Goal: Task Accomplishment & Management: Manage account settings

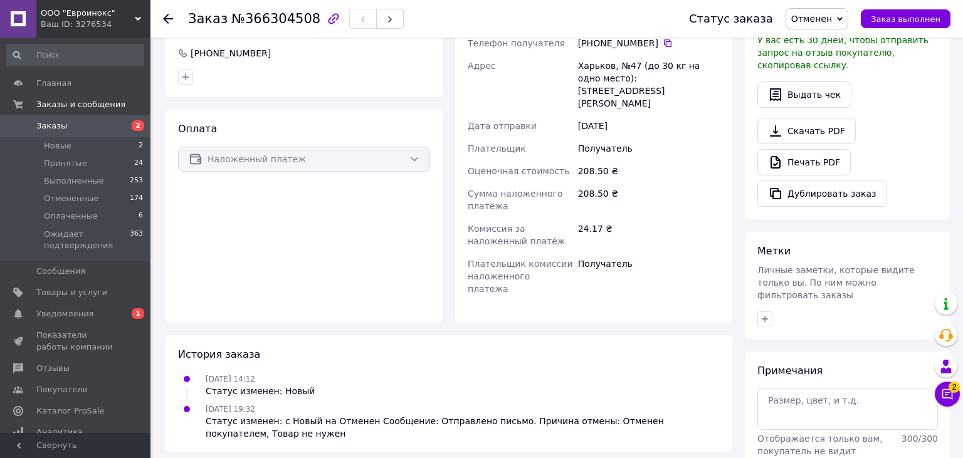
scroll to position [315, 0]
click at [947, 389] on icon at bounding box center [947, 394] width 11 height 11
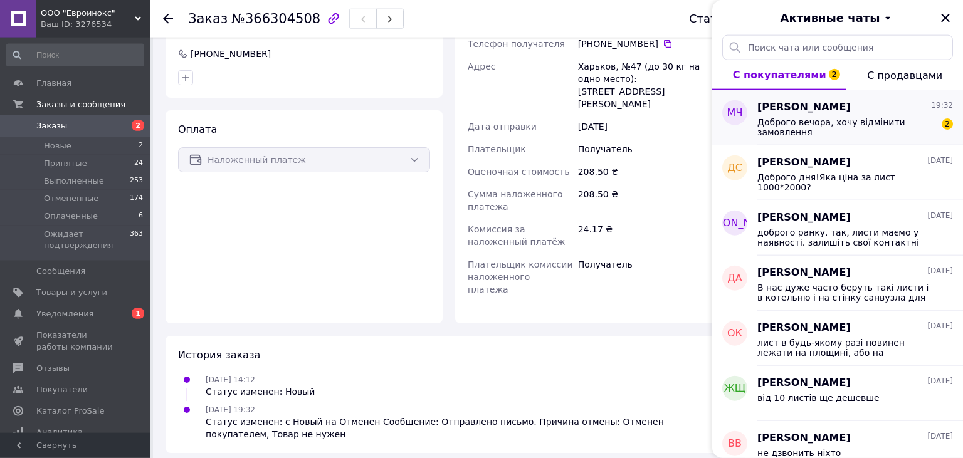
click at [936, 108] on span "19:32" at bounding box center [942, 105] width 22 height 11
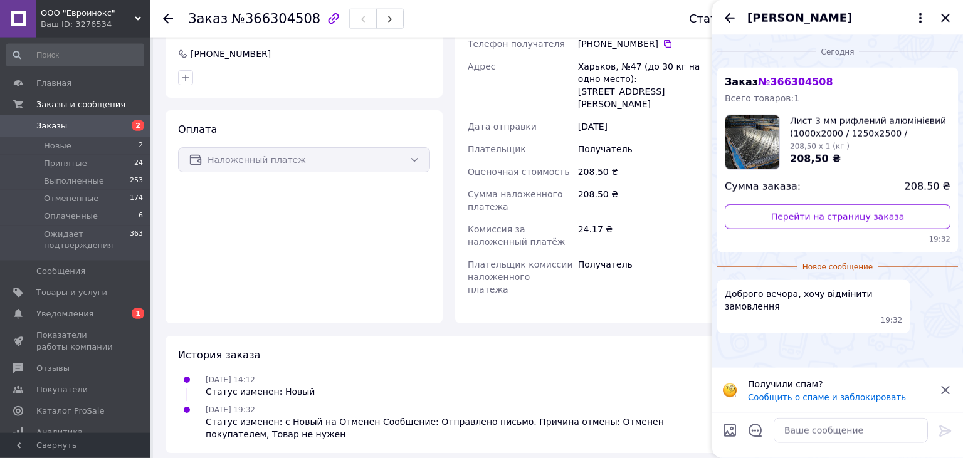
click at [726, 28] on div "[PERSON_NAME]" at bounding box center [837, 17] width 251 height 35
click at [730, 20] on icon "Назад" at bounding box center [729, 18] width 15 height 15
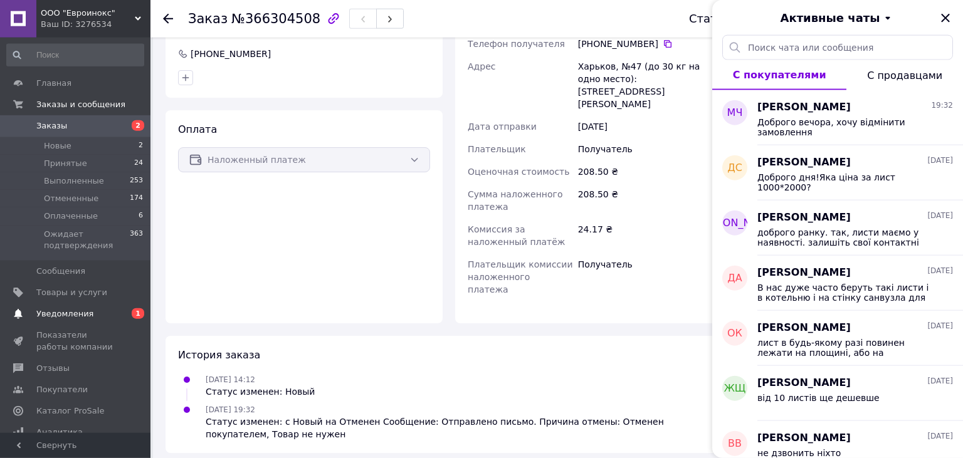
click at [105, 307] on link "Уведомления 0 1" at bounding box center [75, 313] width 150 height 21
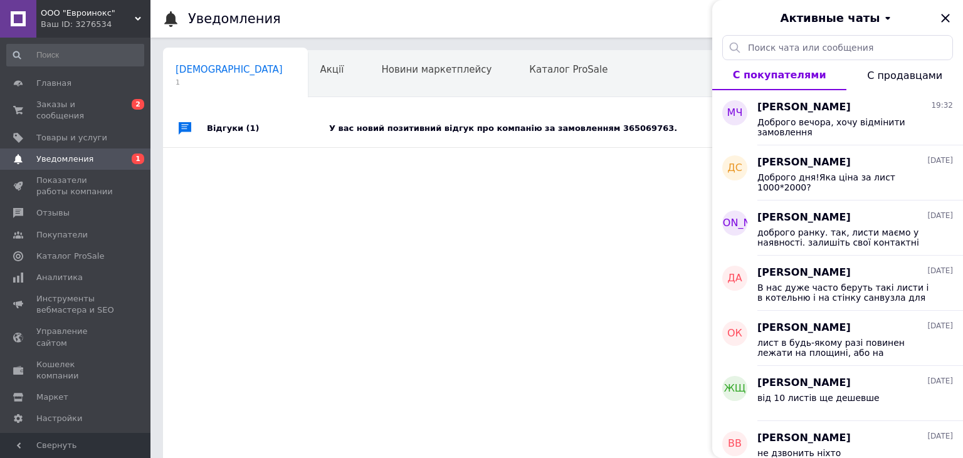
click at [332, 122] on div "У вас новий позитивний відгук про компанію за замовленням 365069763." at bounding box center [570, 129] width 483 height 38
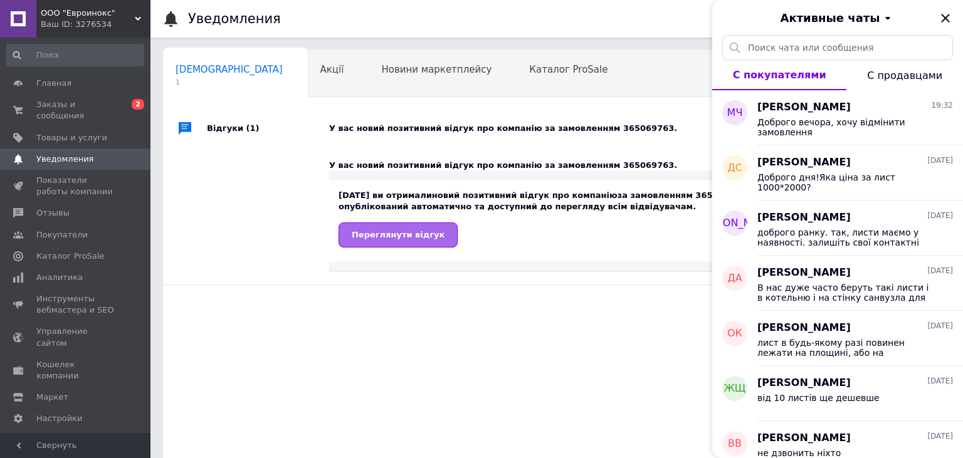
click at [375, 237] on span "Переглянути відгук" at bounding box center [398, 234] width 93 height 9
click at [76, 113] on link "Заказы и сообщения 0 2" at bounding box center [75, 110] width 150 height 33
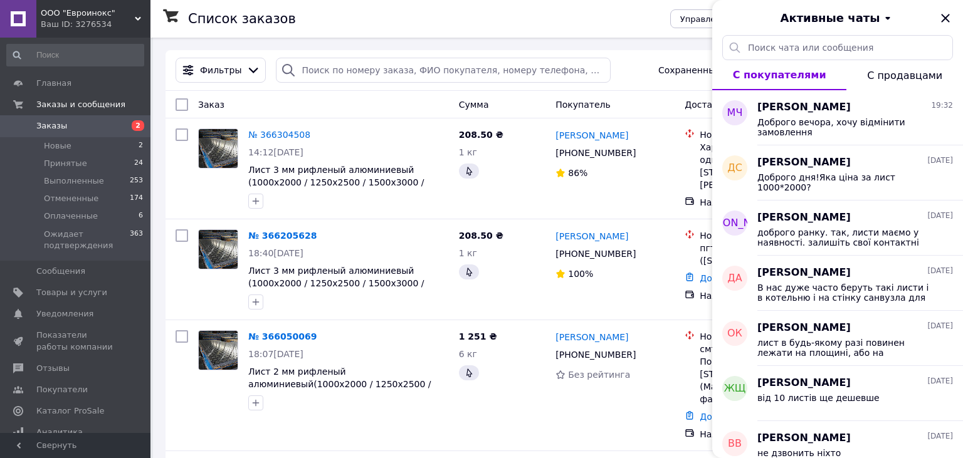
click at [90, 132] on span "Заказы" at bounding box center [76, 125] width 80 height 11
